Goal: Task Accomplishment & Management: Manage account settings

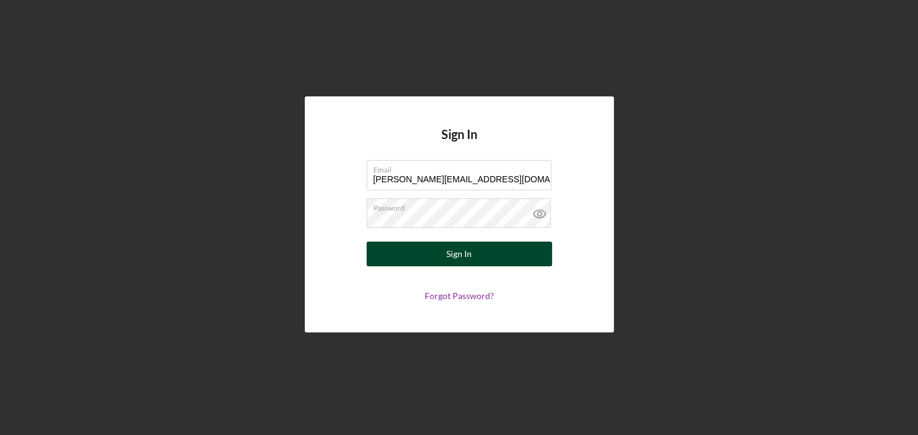
type input "[PERSON_NAME][EMAIL_ADDRESS][DOMAIN_NAME]"
click at [455, 257] on div "Sign In" at bounding box center [459, 254] width 25 height 25
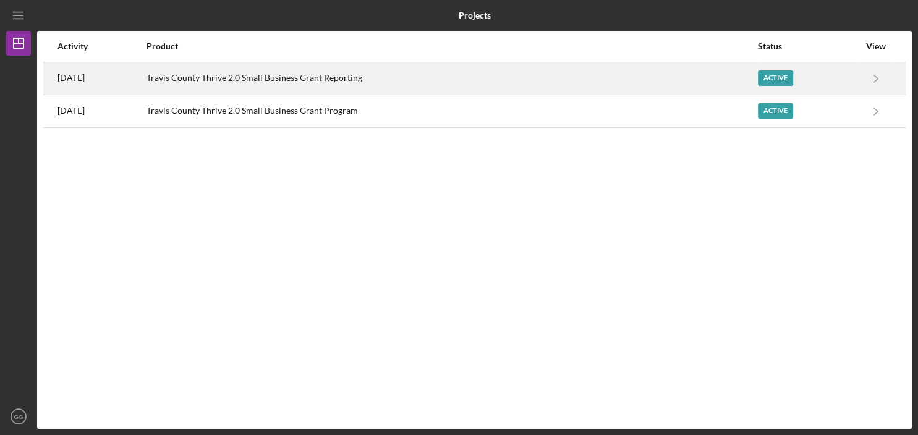
click at [829, 74] on div "Active" at bounding box center [808, 78] width 101 height 31
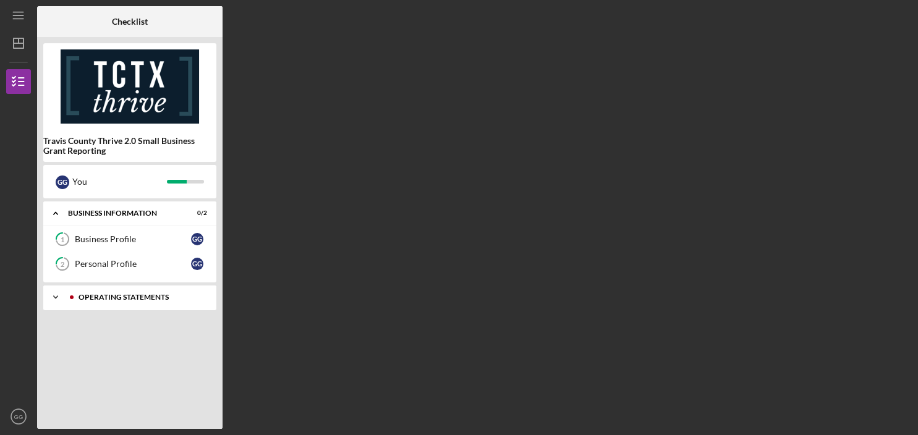
click at [56, 298] on polyline at bounding box center [56, 297] width 4 height 2
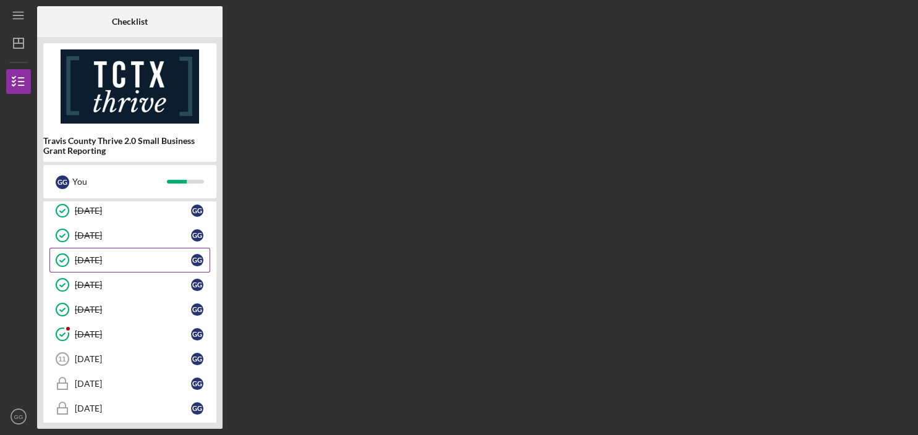
scroll to position [187, 0]
click at [96, 311] on div "[DATE]" at bounding box center [133, 310] width 116 height 10
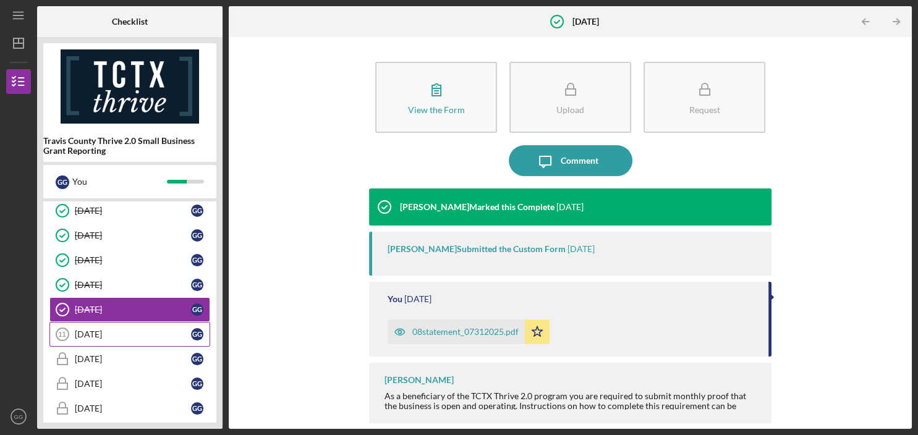
click at [106, 334] on div "[DATE]" at bounding box center [133, 335] width 116 height 10
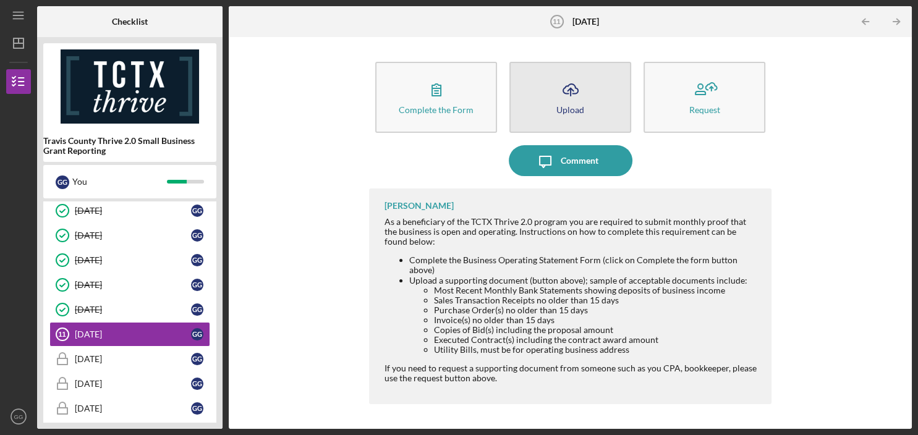
click at [577, 109] on div "Upload" at bounding box center [571, 109] width 28 height 9
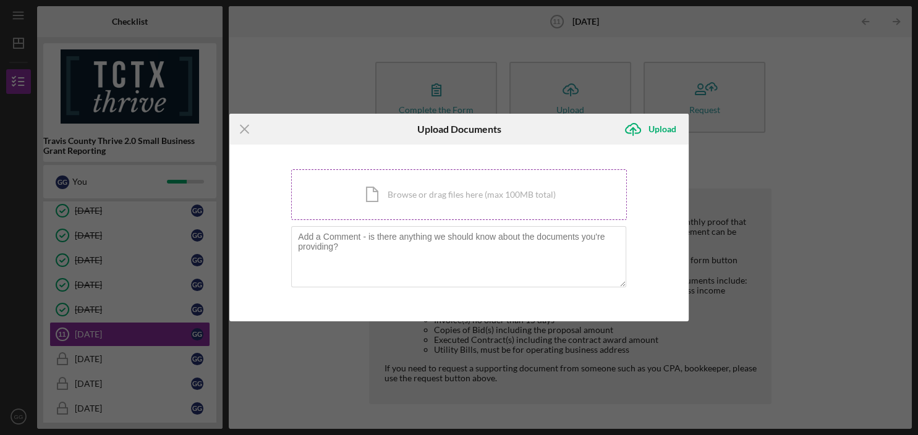
click at [427, 198] on div "Icon/Document Browse or drag files here (max 100MB total) Tap to choose files o…" at bounding box center [459, 194] width 336 height 51
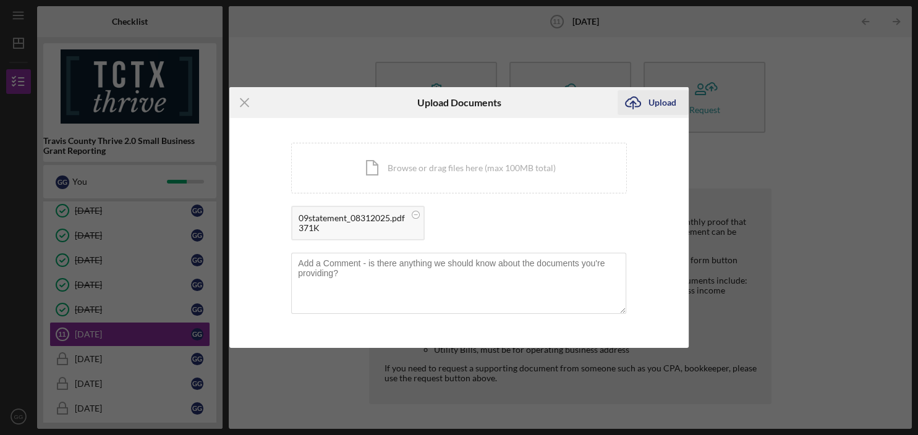
click at [649, 105] on div "Upload" at bounding box center [663, 102] width 28 height 25
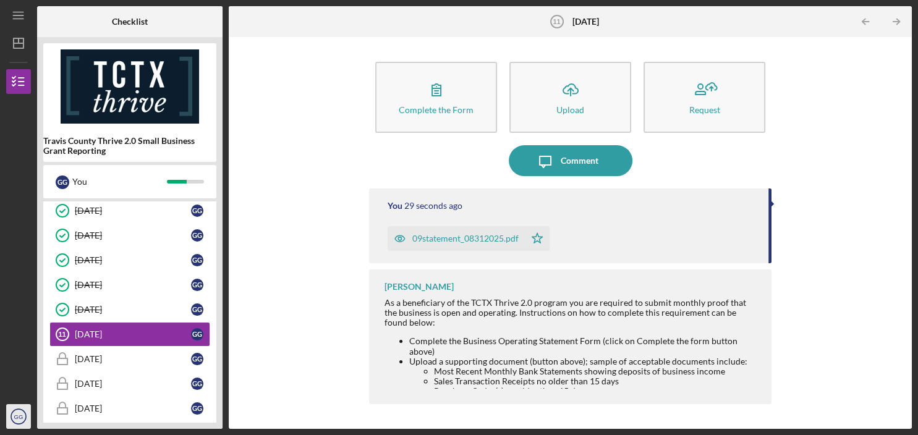
click at [19, 418] on text "GG" at bounding box center [18, 417] width 9 height 7
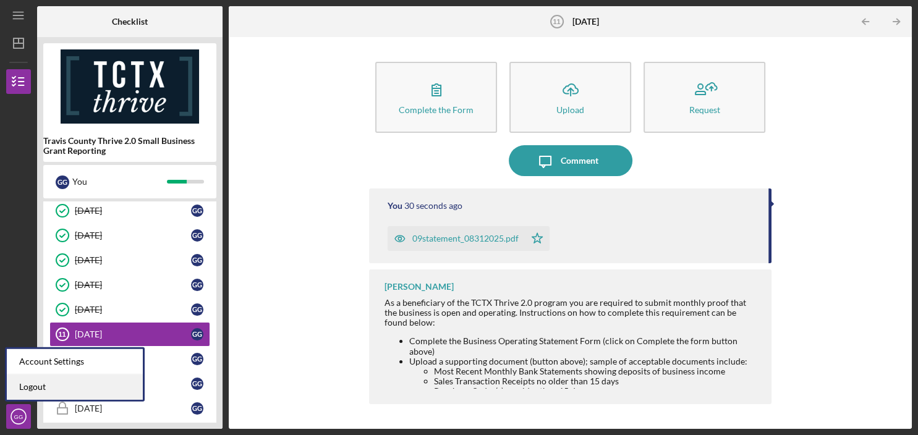
click at [34, 387] on link "Logout" at bounding box center [75, 387] width 136 height 25
